Goal: Find specific page/section: Find specific page/section

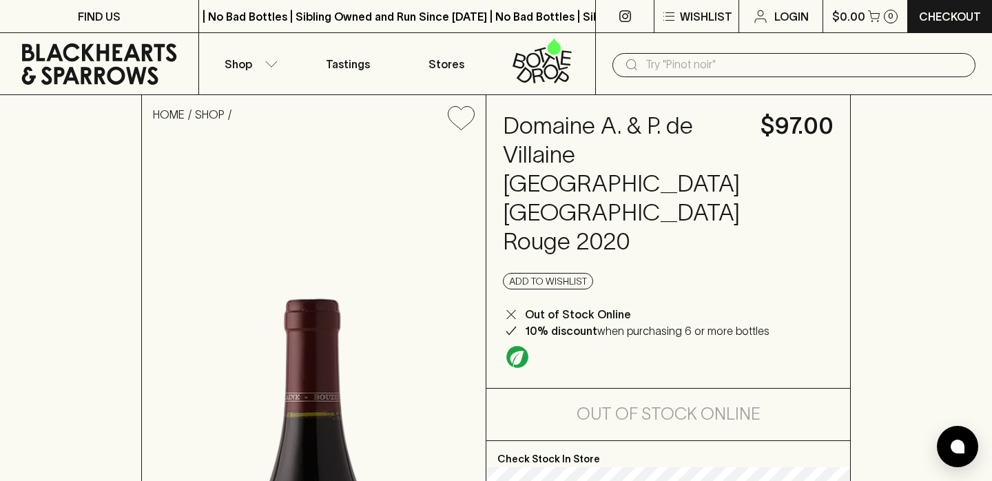
click at [503, 156] on h4 "Domaine A. & P. de Villaine [GEOGRAPHIC_DATA] [GEOGRAPHIC_DATA] Rouge 2020" at bounding box center [623, 184] width 241 height 145
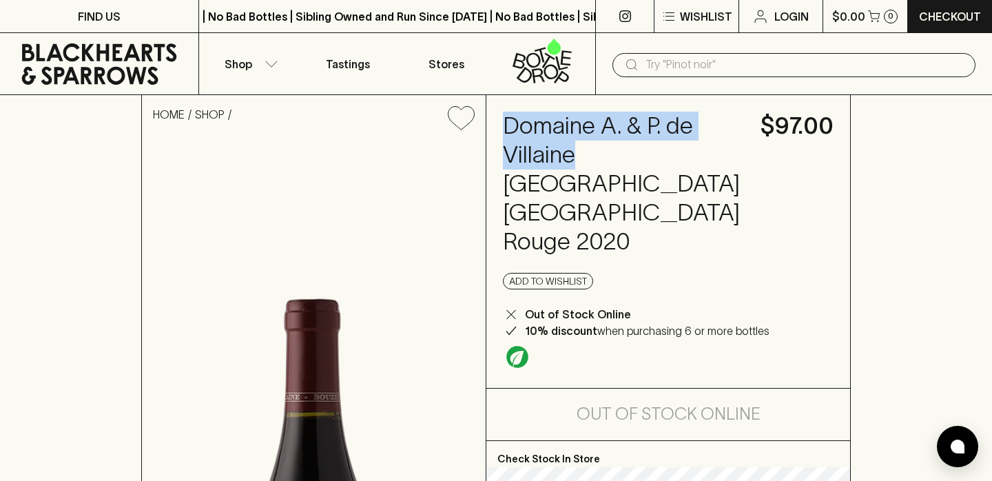
drag, startPoint x: 503, startPoint y: 127, endPoint x: 573, endPoint y: 154, distance: 75.2
click at [573, 154] on h4 "Domaine A. & P. de Villaine [GEOGRAPHIC_DATA] [GEOGRAPHIC_DATA] Rouge 2020" at bounding box center [623, 184] width 241 height 145
copy h4 "Domaine A. & P. de Villaine"
click at [670, 62] on input "text" at bounding box center [804, 65] width 319 height 22
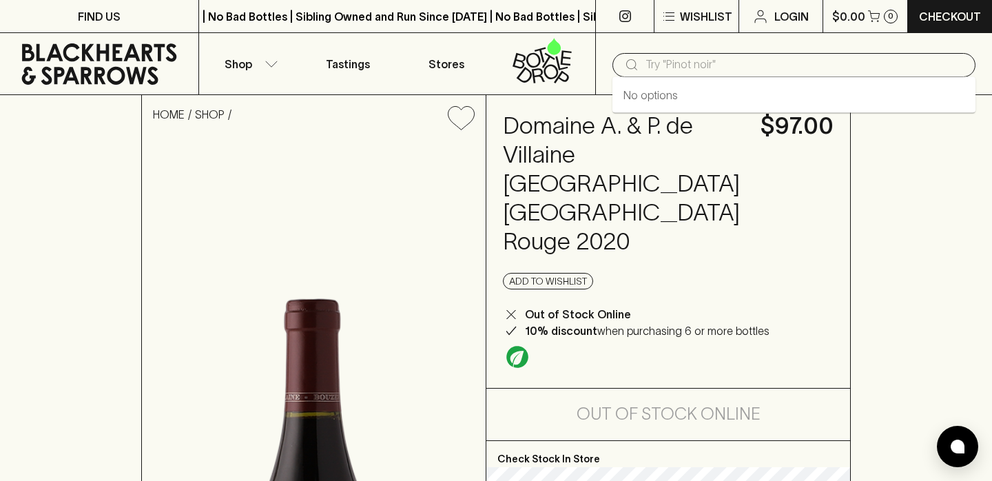
paste input "Domaine A. & P. de Villaine"
type input "Domaine A. & P. de Villaine"
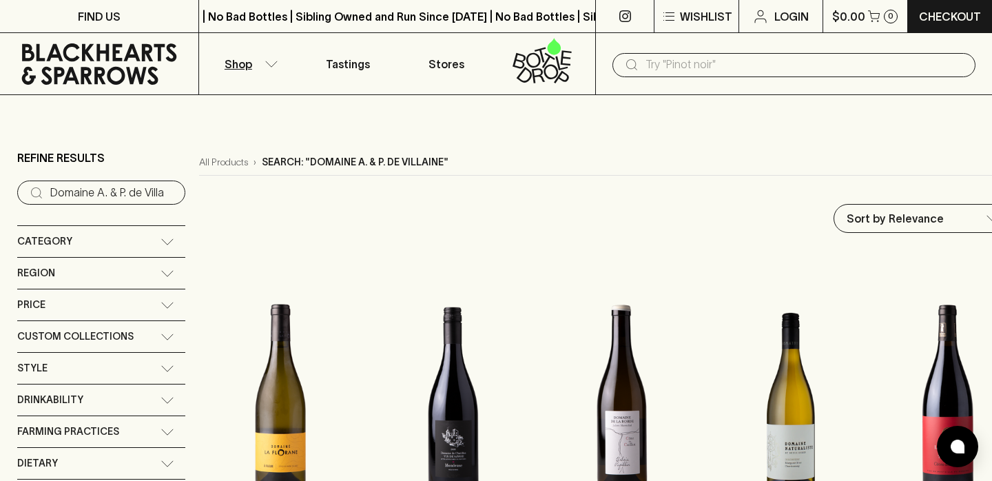
click at [690, 74] on input "text" at bounding box center [804, 65] width 319 height 22
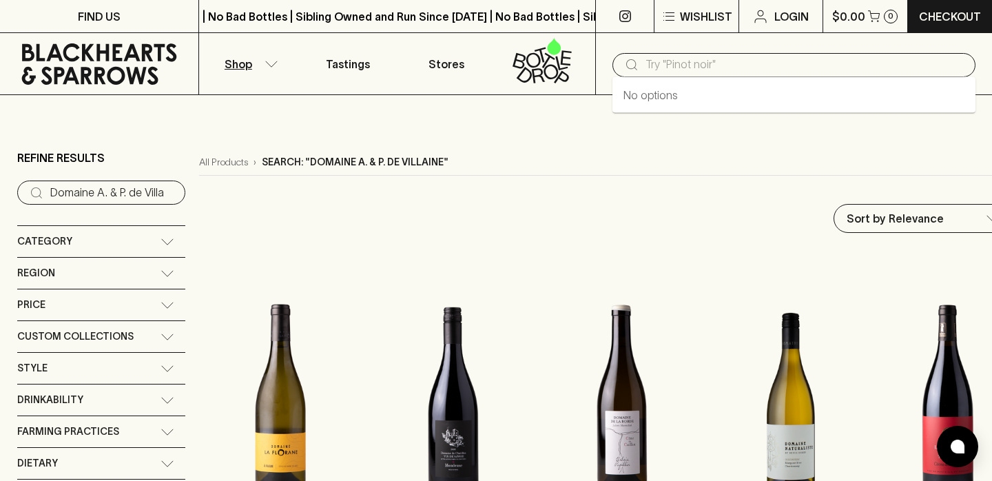
paste input "Domaine A. & P. de Villaine"
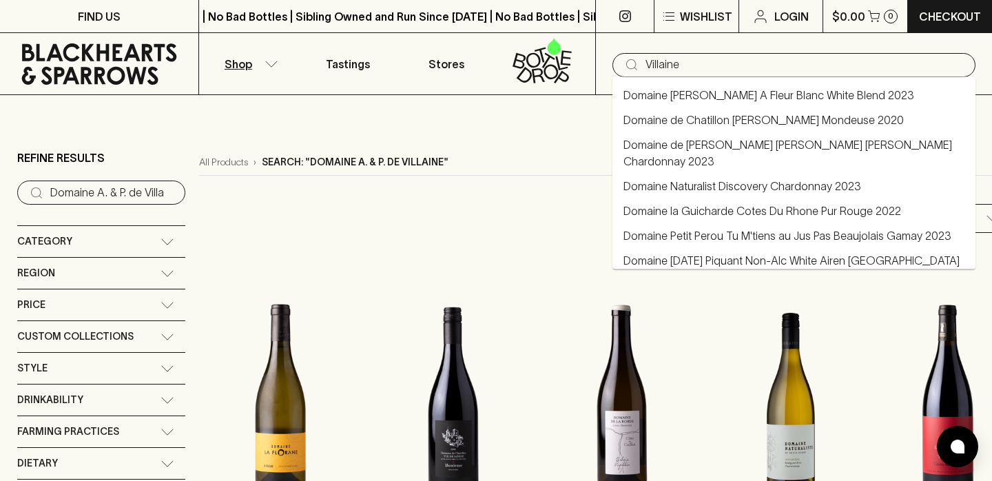
type input "Villaine"
